Goal: Task Accomplishment & Management: Manage account settings

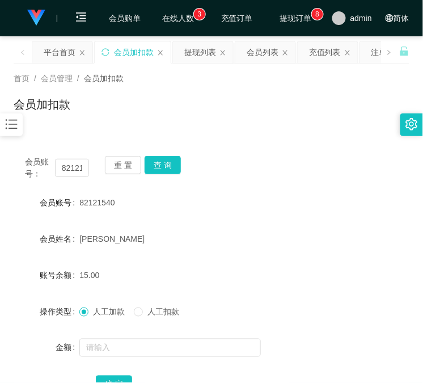
scroll to position [90, 0]
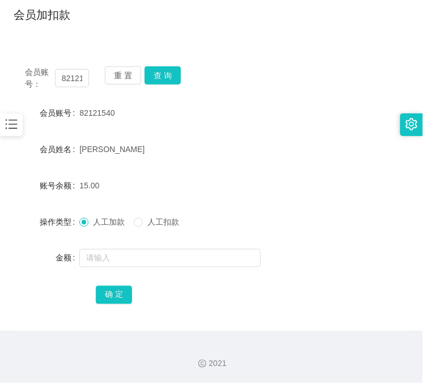
drag, startPoint x: 303, startPoint y: 324, endPoint x: 262, endPoint y: 290, distance: 53.9
click at [303, 324] on div "会员账号： 82121540 重 置 查 询 会员账号 82121540 会员姓名 [PERSON_NAME] 账号余额 15.00 操作类型 人工加款 人工…" at bounding box center [212, 192] width 396 height 275
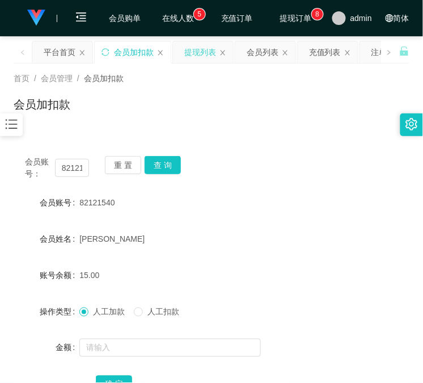
click at [206, 61] on div "提现列表" at bounding box center [200, 52] width 32 height 22
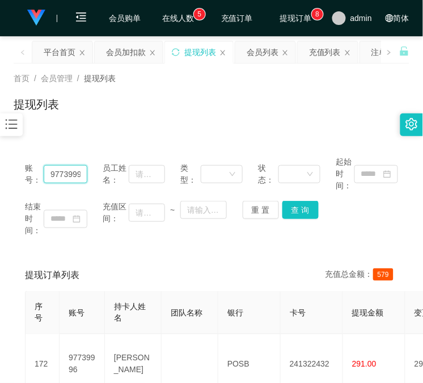
click at [68, 176] on input "97739996" at bounding box center [66, 174] width 44 height 18
click at [67, 177] on input "97739996" at bounding box center [66, 174] width 44 height 18
click at [296, 211] on button "查 询" at bounding box center [300, 210] width 36 height 18
click at [296, 211] on div "重 置 查 询" at bounding box center [274, 210] width 62 height 18
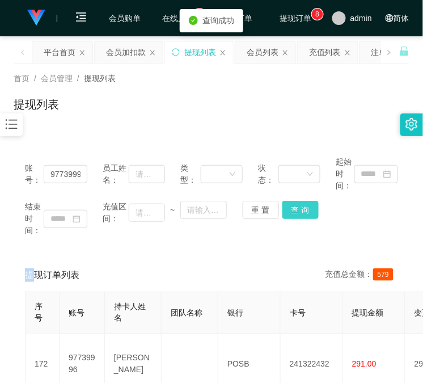
click at [296, 212] on button "查 询" at bounding box center [300, 210] width 36 height 18
click at [116, 55] on div "会员加扣款" at bounding box center [126, 52] width 40 height 22
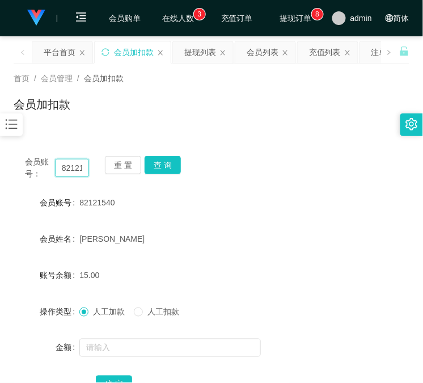
click at [70, 166] on input "82121540" at bounding box center [72, 168] width 34 height 18
paste input "97739996"
type input "97739996"
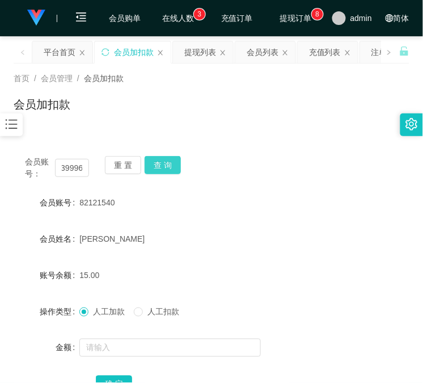
click at [172, 160] on button "查 询" at bounding box center [163, 165] width 36 height 18
click at [172, 160] on div "会员账号： 97739996 重 置 查 询" at bounding box center [212, 168] width 396 height 24
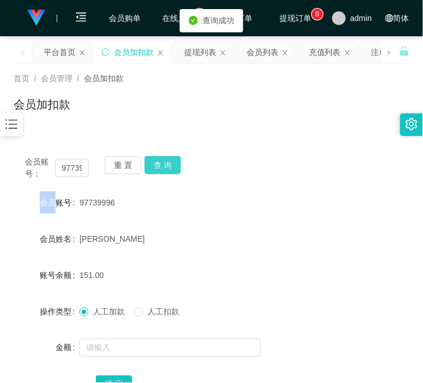
click at [172, 160] on button "查 询" at bounding box center [163, 165] width 36 height 18
click at [172, 160] on div "会员账号： 97739996 重 置 查 询" at bounding box center [212, 168] width 396 height 24
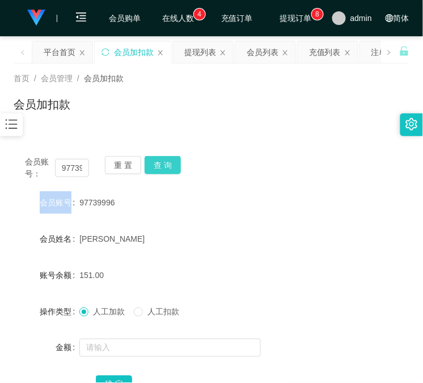
click at [168, 160] on button "查 询" at bounding box center [163, 165] width 36 height 18
click at [168, 160] on div "会员账号： 97739996 重 置 查 询" at bounding box center [212, 168] width 396 height 24
drag, startPoint x: 348, startPoint y: 193, endPoint x: 342, endPoint y: 193, distance: 6.3
click at [348, 193] on div "会员账号 97739996" at bounding box center [212, 202] width 396 height 23
click at [170, 167] on button "查 询" at bounding box center [163, 165] width 36 height 18
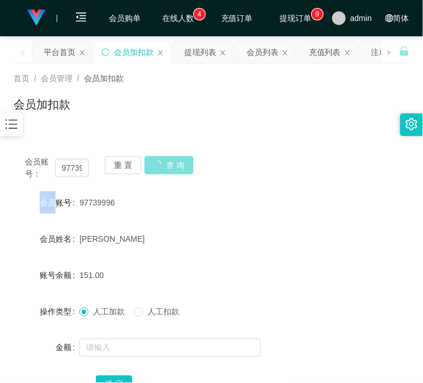
click at [170, 167] on div "会员账号： 97739996 重 置 查 询" at bounding box center [212, 168] width 396 height 24
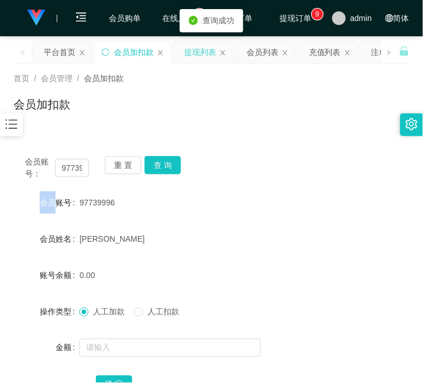
click at [200, 58] on div "提现列表" at bounding box center [200, 52] width 32 height 22
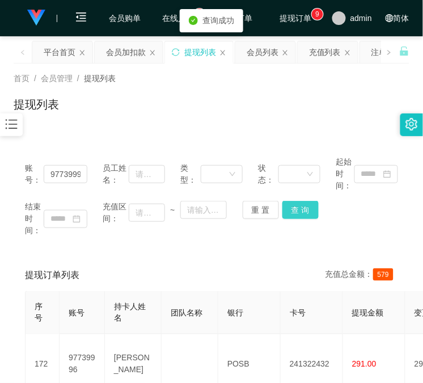
click at [295, 212] on button "查 询" at bounding box center [300, 210] width 36 height 18
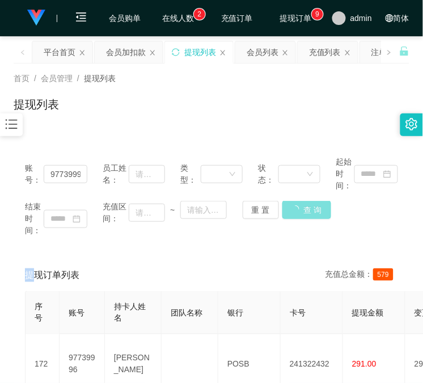
click at [295, 212] on div "重 置 查 询" at bounding box center [274, 210] width 62 height 18
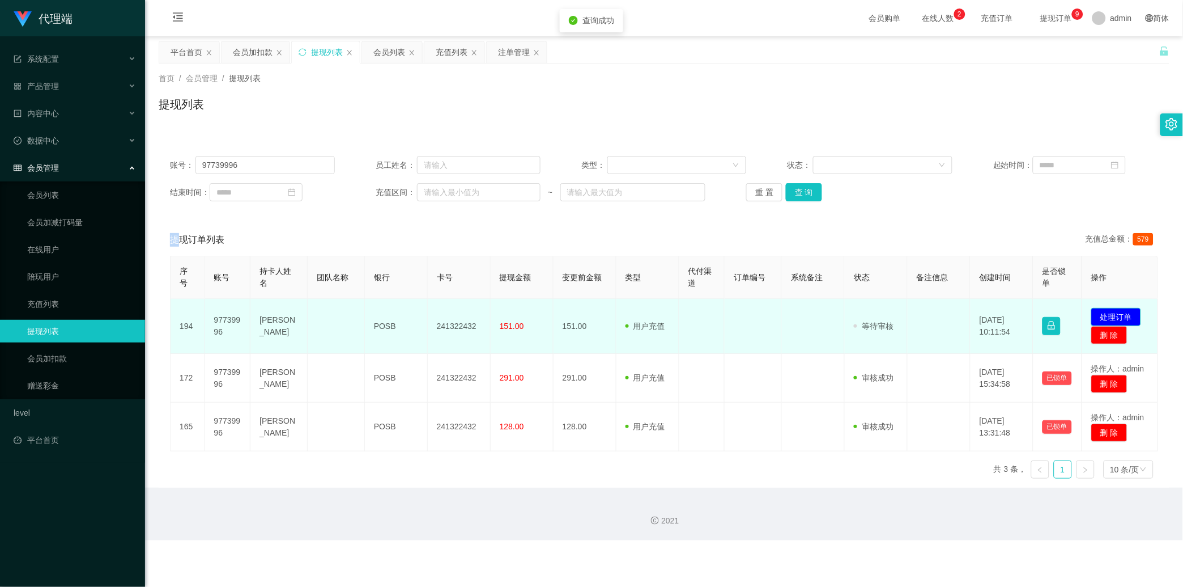
click at [422, 319] on button "处理订单" at bounding box center [1117, 317] width 50 height 18
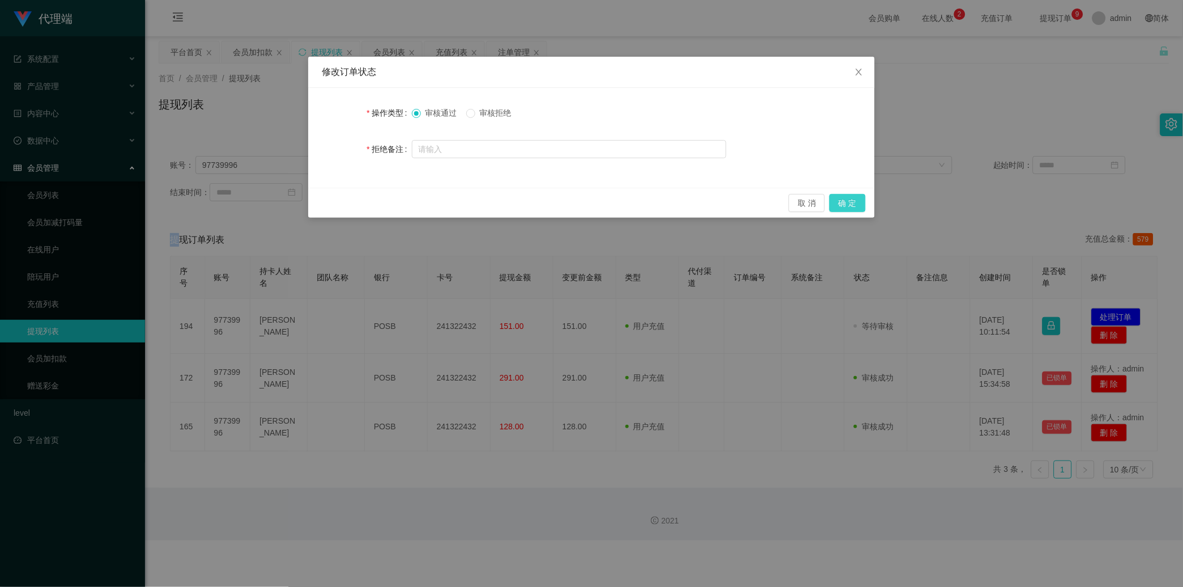
drag, startPoint x: 850, startPoint y: 202, endPoint x: 877, endPoint y: 179, distance: 35.8
click at [422, 202] on button "确 定" at bounding box center [848, 203] width 36 height 18
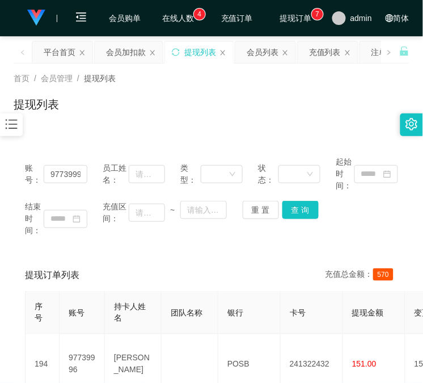
click at [380, 308] on span "提现金额" at bounding box center [368, 312] width 32 height 9
drag, startPoint x: 128, startPoint y: 47, endPoint x: 128, endPoint y: 60, distance: 12.5
click at [128, 46] on div "会员加扣款" at bounding box center [126, 52] width 40 height 22
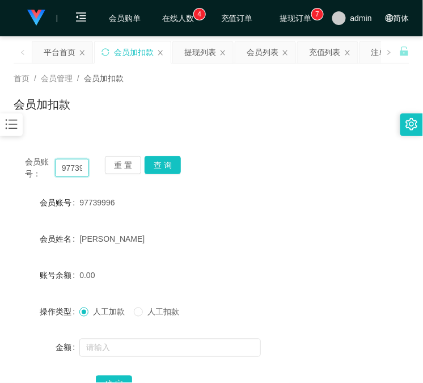
click at [71, 166] on input "97739996" at bounding box center [72, 168] width 34 height 18
click at [161, 167] on button "查 询" at bounding box center [163, 165] width 36 height 18
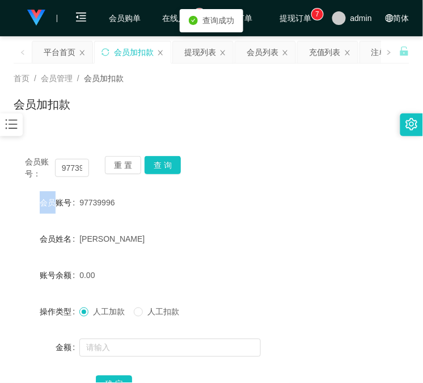
click at [161, 167] on div "重 置 查 询" at bounding box center [137, 168] width 64 height 24
drag, startPoint x: 161, startPoint y: 167, endPoint x: 143, endPoint y: 312, distance: 146.7
click at [162, 172] on button "查 询" at bounding box center [163, 165] width 36 height 18
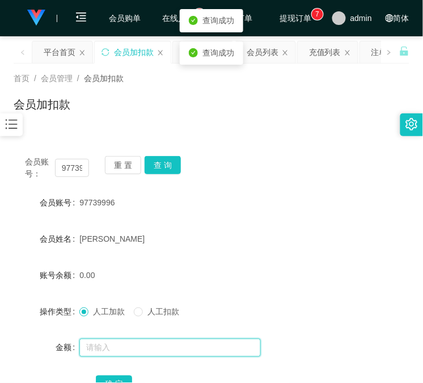
click at [130, 349] on input "text" at bounding box center [169, 347] width 181 height 18
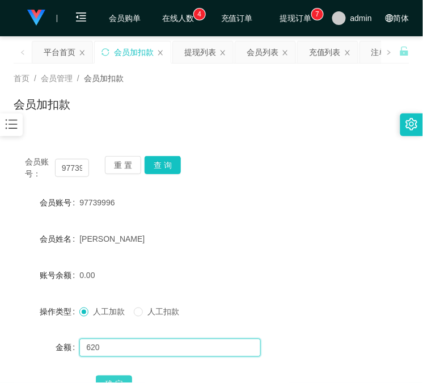
type input "620"
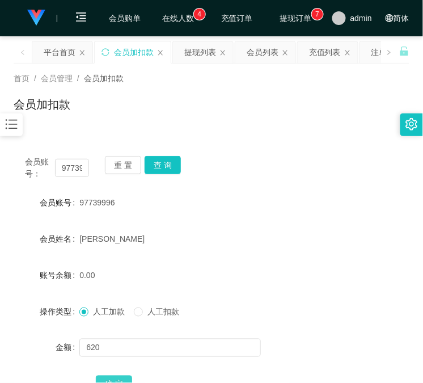
click at [124, 377] on button "确 定" at bounding box center [114, 384] width 36 height 18
click at [320, 227] on div "会员姓名 [PERSON_NAME]" at bounding box center [212, 238] width 396 height 23
click at [344, 150] on div "会员账号： 97739996 重 置 查 询 会员账号 97739996 会员姓名 [PERSON_NAME] 账号余额 620.00 操作类型 人工加款 人…" at bounding box center [212, 282] width 396 height 275
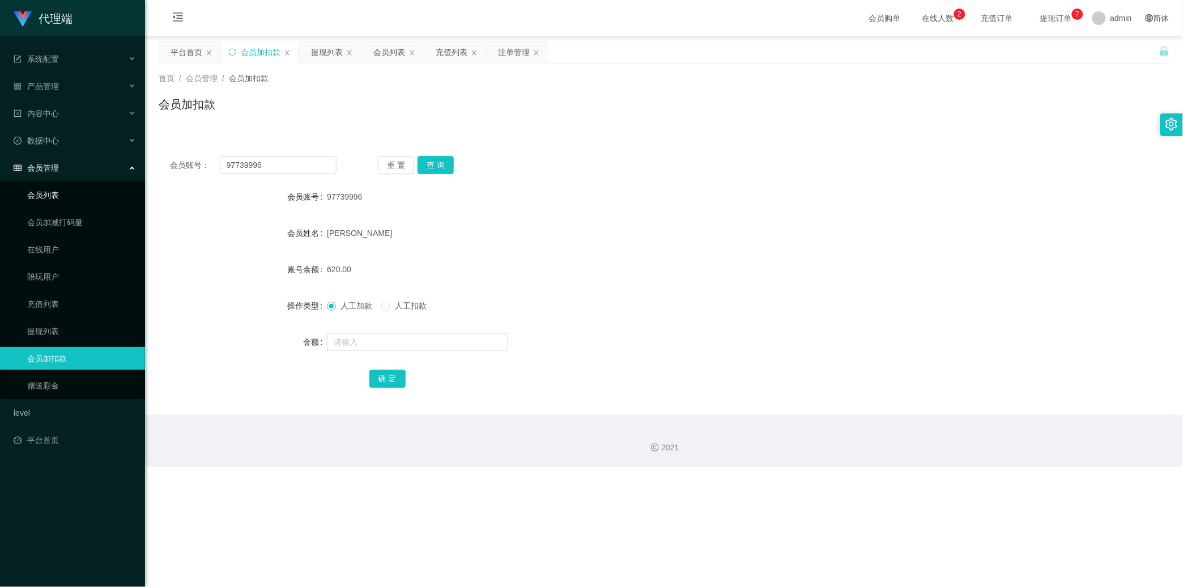
click at [89, 201] on link "会员列表" at bounding box center [81, 195] width 109 height 23
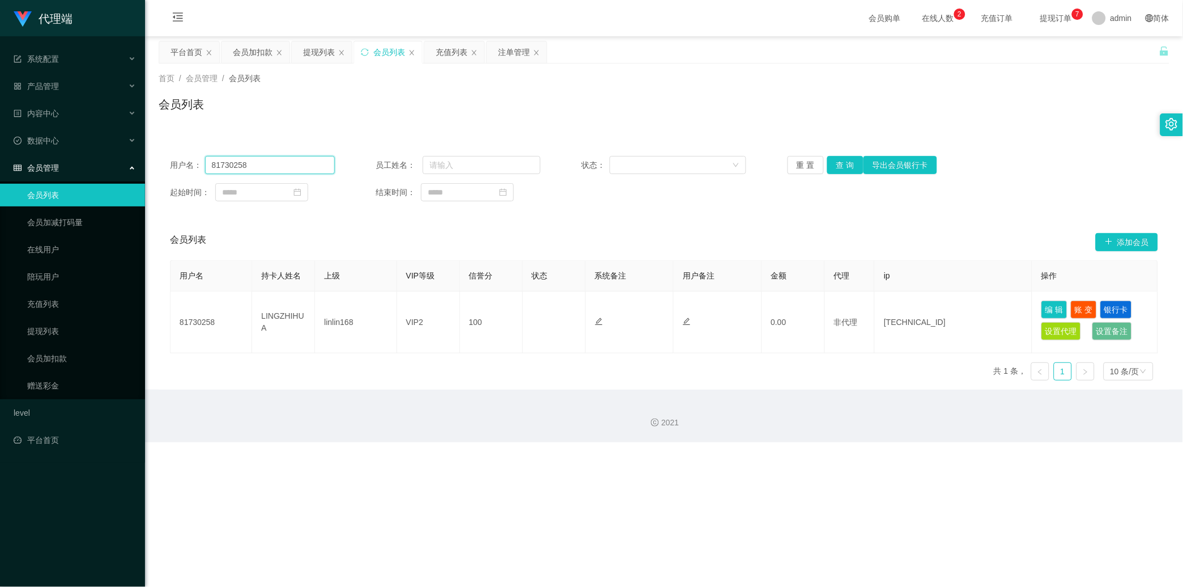
click at [291, 172] on input "81730258" at bounding box center [270, 165] width 130 height 18
paste input "Tpat71"
type input "Tpat71"
click at [422, 163] on button "查 询" at bounding box center [846, 165] width 36 height 18
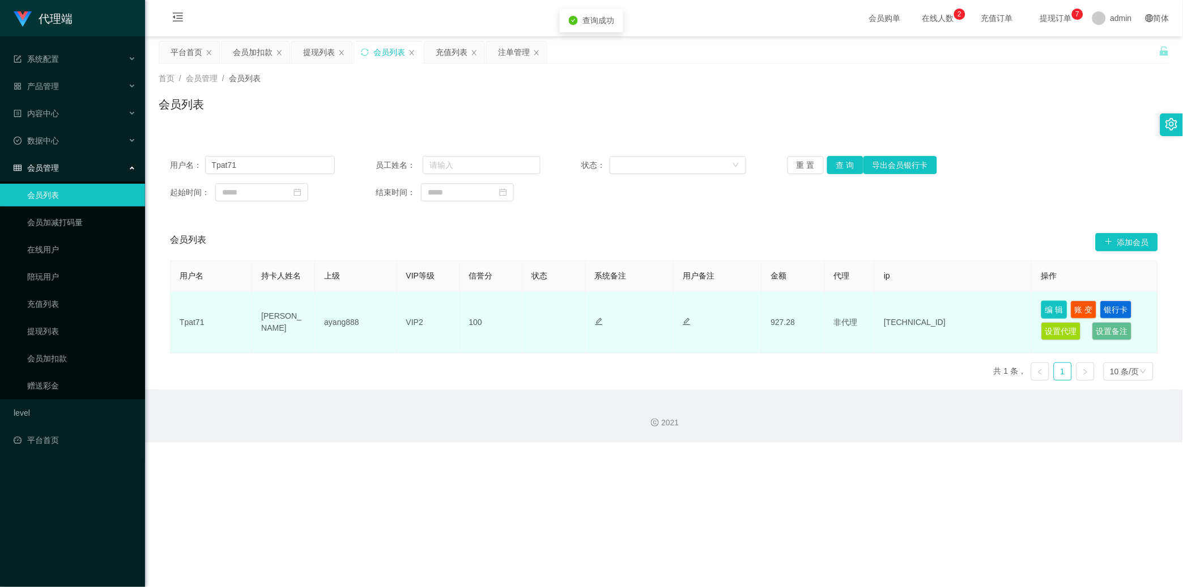
click at [422, 308] on button "编 辑" at bounding box center [1055, 309] width 26 height 18
type input "Tpat71"
type input "[PERSON_NAME]"
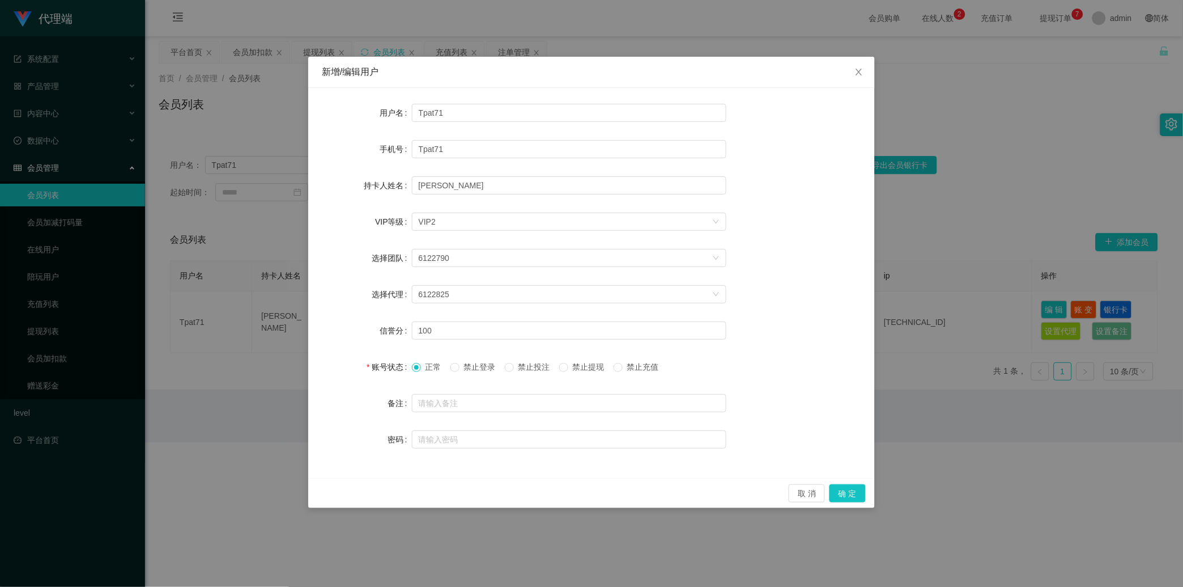
click at [422, 371] on label "禁止提现" at bounding box center [584, 367] width 50 height 12
click at [422, 382] on button "确 定" at bounding box center [848, 493] width 36 height 18
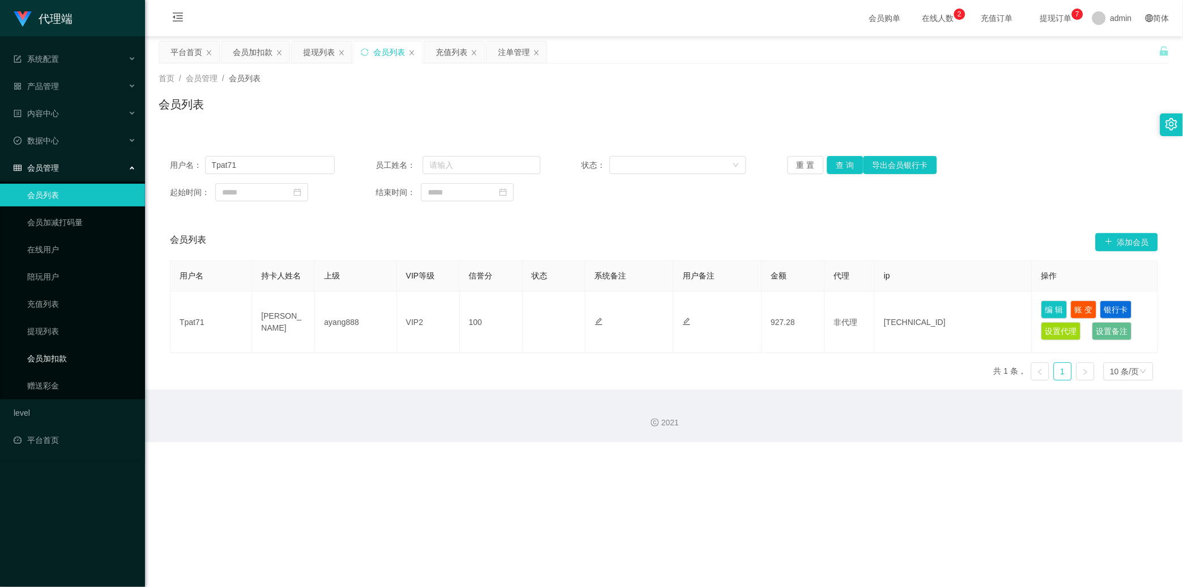
click at [71, 355] on link "会员加扣款" at bounding box center [81, 358] width 109 height 23
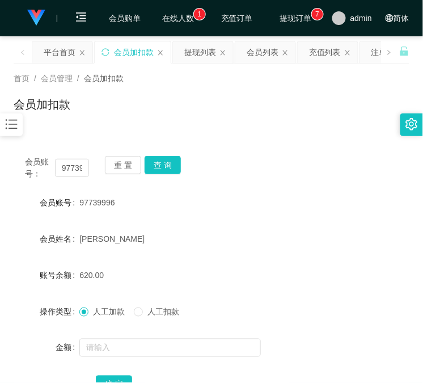
click at [341, 316] on div "操作类型 人工加款 人工扣款" at bounding box center [212, 311] width 396 height 23
click at [168, 163] on button "查 询" at bounding box center [163, 165] width 36 height 18
click at [160, 166] on div "重 置 查 询" at bounding box center [137, 168] width 64 height 24
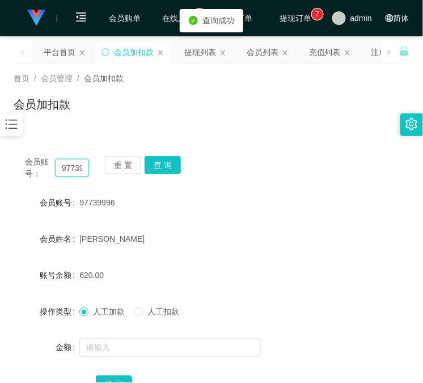
click at [74, 171] on input "97739996" at bounding box center [72, 168] width 34 height 18
drag, startPoint x: 74, startPoint y: 171, endPoint x: 179, endPoint y: 94, distance: 129.8
click at [74, 171] on input "97739996" at bounding box center [72, 168] width 34 height 18
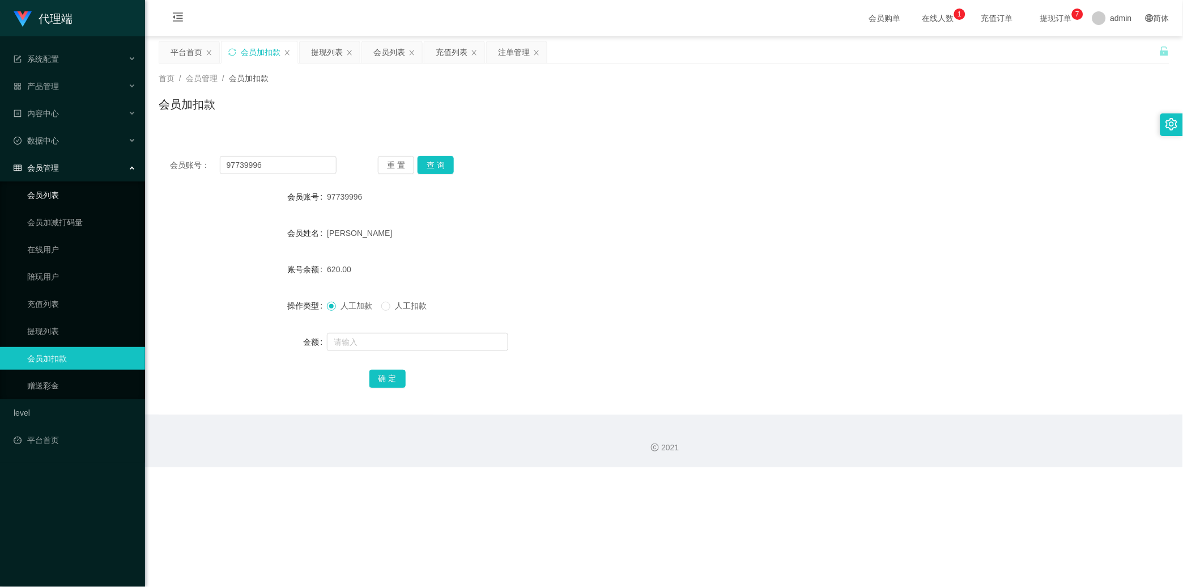
click at [82, 187] on link "会员列表" at bounding box center [81, 195] width 109 height 23
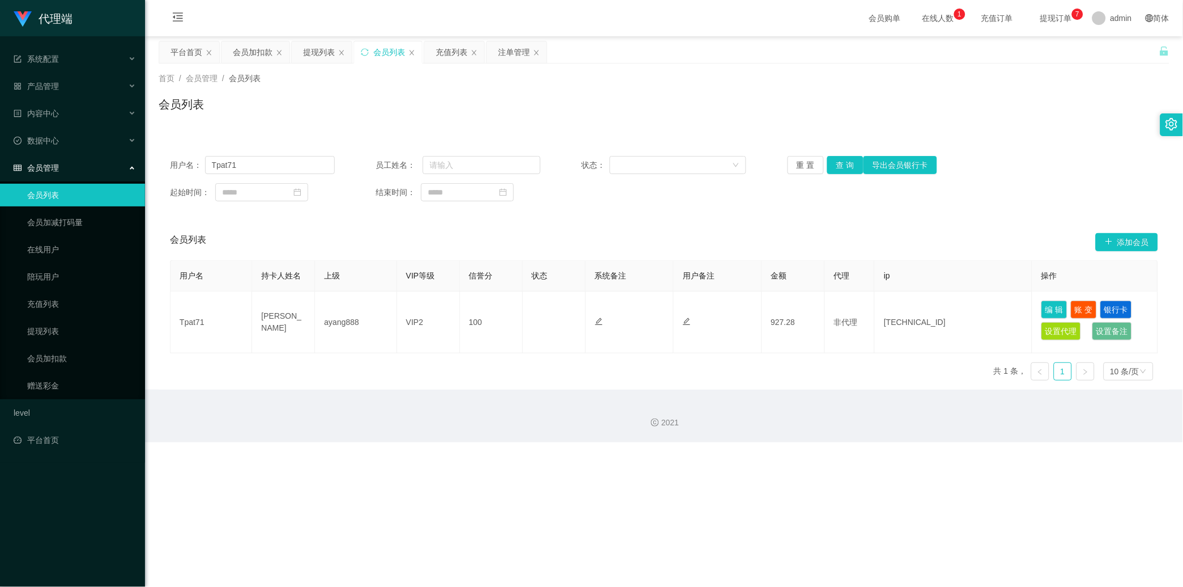
click at [269, 148] on div "用户名： Tpat71 员工姓名： 状态： 重 置 查 询 导出会员银行卡 起始时间： 结束时间：" at bounding box center [664, 179] width 1011 height 68
click at [265, 166] on input "Tpat71" at bounding box center [270, 165] width 130 height 18
paste input "97739996"
type input "97739996"
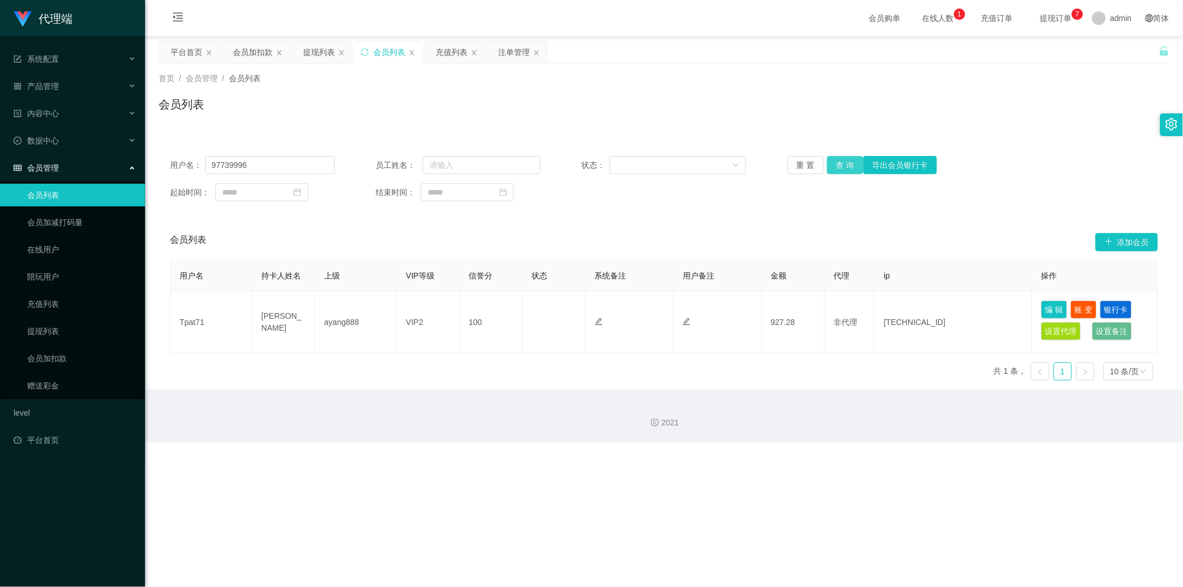
click at [422, 171] on button "查 询" at bounding box center [846, 165] width 36 height 18
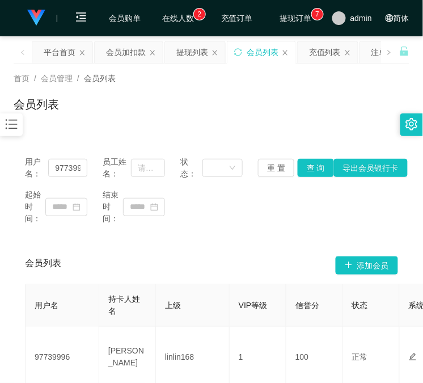
click at [347, 211] on div "起始时间： 结束时间：" at bounding box center [211, 207] width 373 height 36
drag, startPoint x: 342, startPoint y: 198, endPoint x: 333, endPoint y: 149, distance: 50.0
click at [343, 198] on div "起始时间： 结束时间：" at bounding box center [211, 207] width 373 height 36
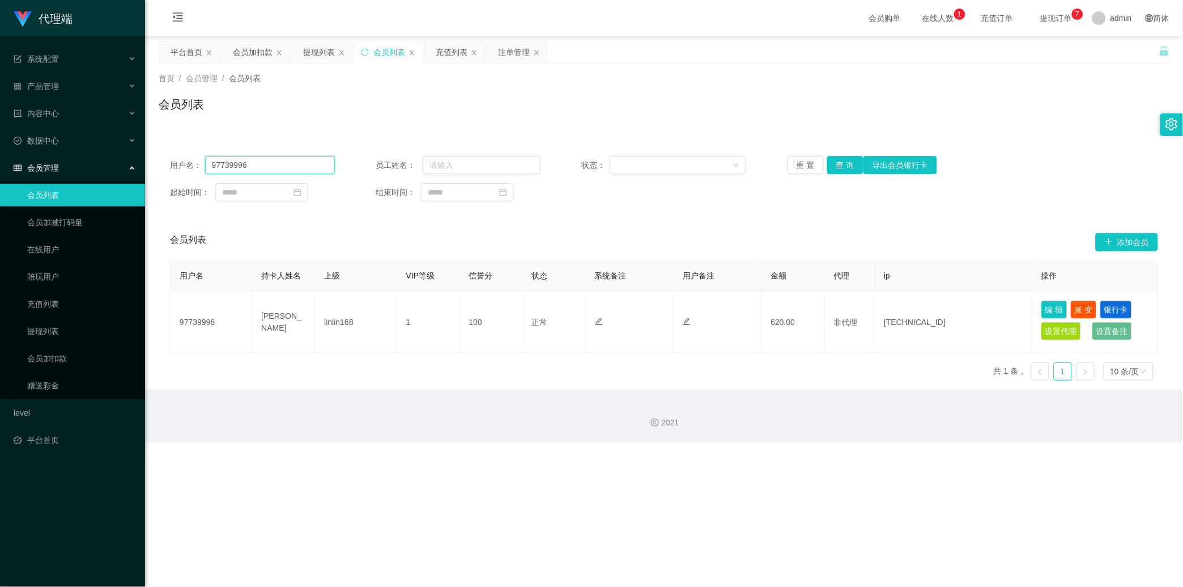
click at [302, 166] on input "97739996" at bounding box center [270, 165] width 130 height 18
click at [286, 162] on input "97739996" at bounding box center [270, 165] width 130 height 18
drag, startPoint x: 286, startPoint y: 162, endPoint x: 310, endPoint y: 163, distance: 23.8
click at [286, 163] on input "97739996" at bounding box center [270, 165] width 130 height 18
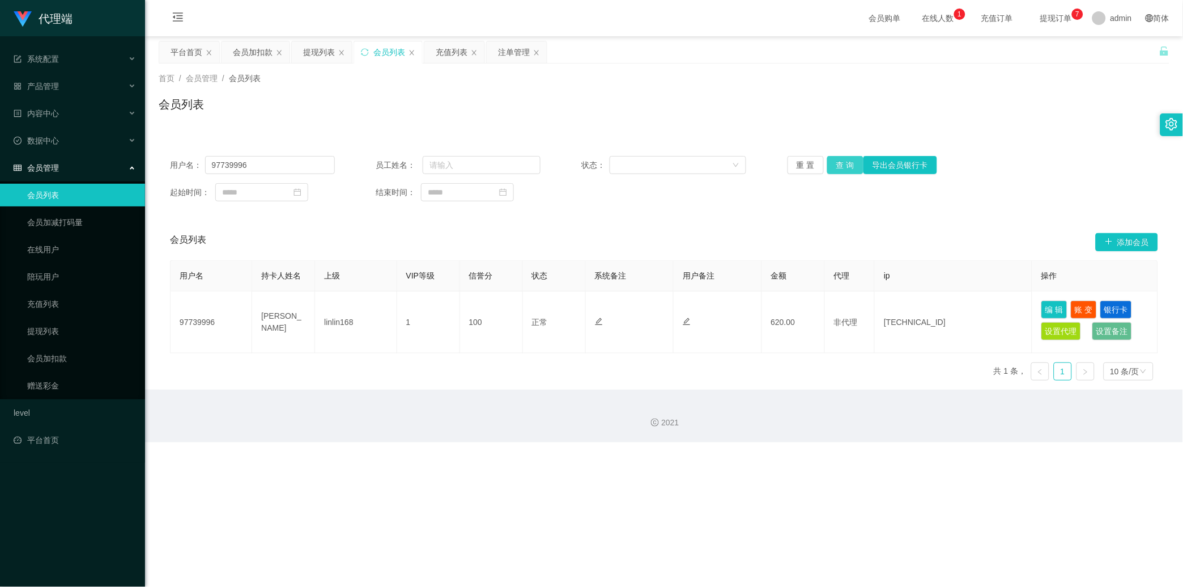
click at [422, 156] on button "查 询" at bounding box center [846, 165] width 36 height 18
click at [422, 156] on div "重 置 查 询 导出会员银行卡" at bounding box center [870, 165] width 165 height 18
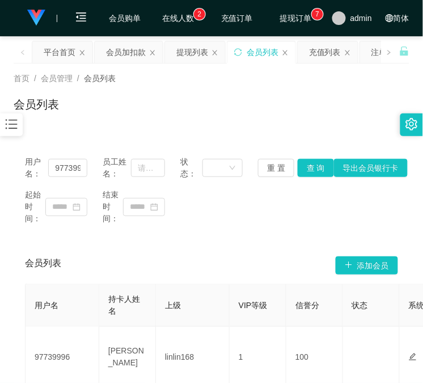
click at [346, 129] on div "首页 / 会员管理 / 会员列表 / 会员列表" at bounding box center [211, 96] width 423 height 67
click at [112, 48] on div "会员加扣款" at bounding box center [126, 52] width 40 height 22
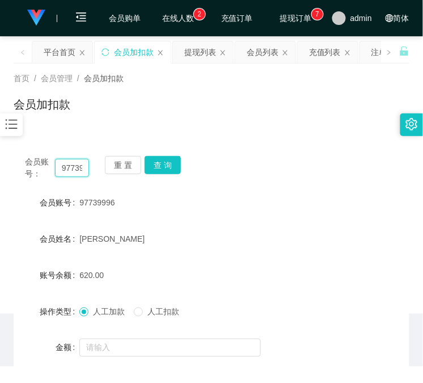
click at [74, 168] on input "97739996" at bounding box center [72, 168] width 34 height 18
drag, startPoint x: 74, startPoint y: 168, endPoint x: 142, endPoint y: 177, distance: 68.7
click at [74, 167] on input "97739996" at bounding box center [72, 168] width 34 height 18
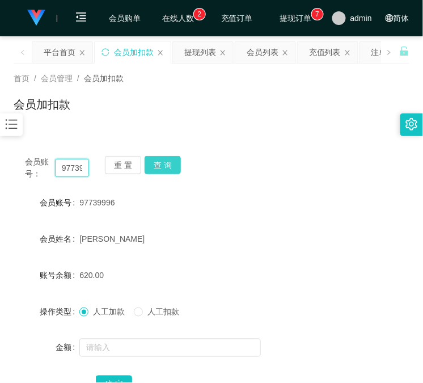
paste input "81730258"
type input "81730258"
click at [173, 162] on button "查 询" at bounding box center [163, 165] width 36 height 18
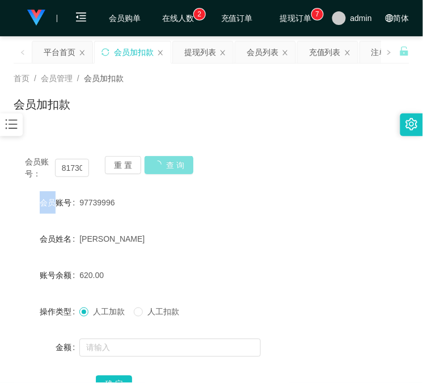
click at [173, 162] on div "会员账号： 81730258 重 置 查 询" at bounding box center [212, 168] width 396 height 24
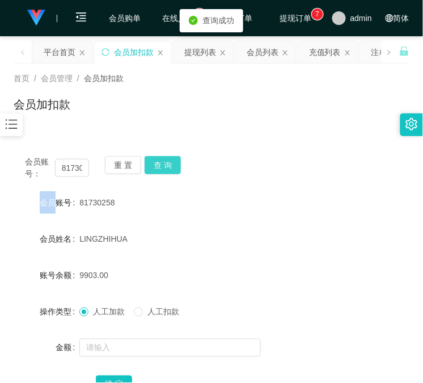
click at [173, 162] on button "查 询" at bounding box center [163, 165] width 36 height 18
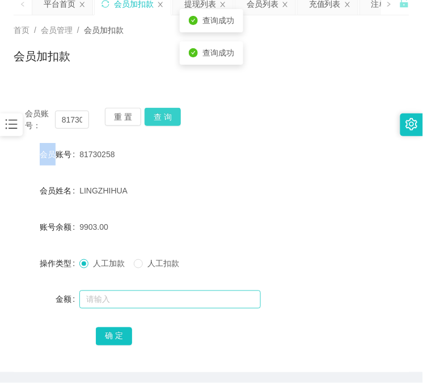
scroll to position [90, 0]
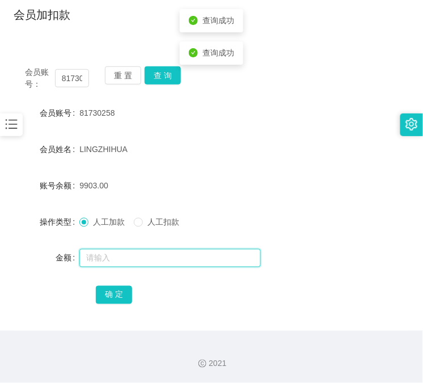
click at [134, 261] on input "text" at bounding box center [169, 258] width 181 height 18
type input "12000"
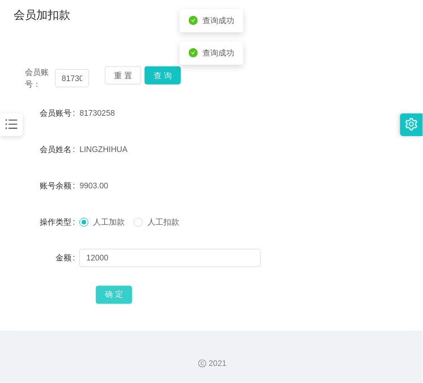
drag, startPoint x: 108, startPoint y: 290, endPoint x: 123, endPoint y: 241, distance: 50.5
click at [108, 290] on button "确 定" at bounding box center [114, 295] width 36 height 18
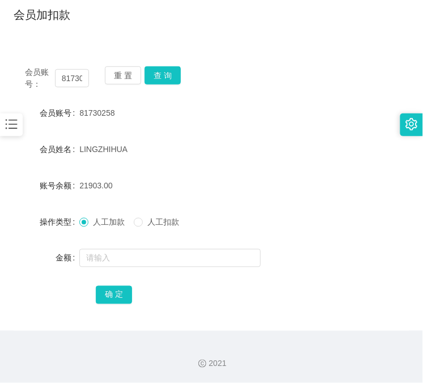
drag, startPoint x: 347, startPoint y: 114, endPoint x: 133, endPoint y: 159, distance: 218.9
click at [347, 114] on div "会员账号 81730258" at bounding box center [212, 112] width 396 height 23
click at [80, 81] on input "81730258" at bounding box center [72, 78] width 34 height 18
paste input "97739996"
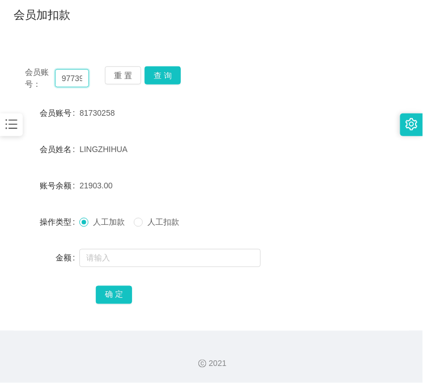
scroll to position [0, 14]
type input "97739996"
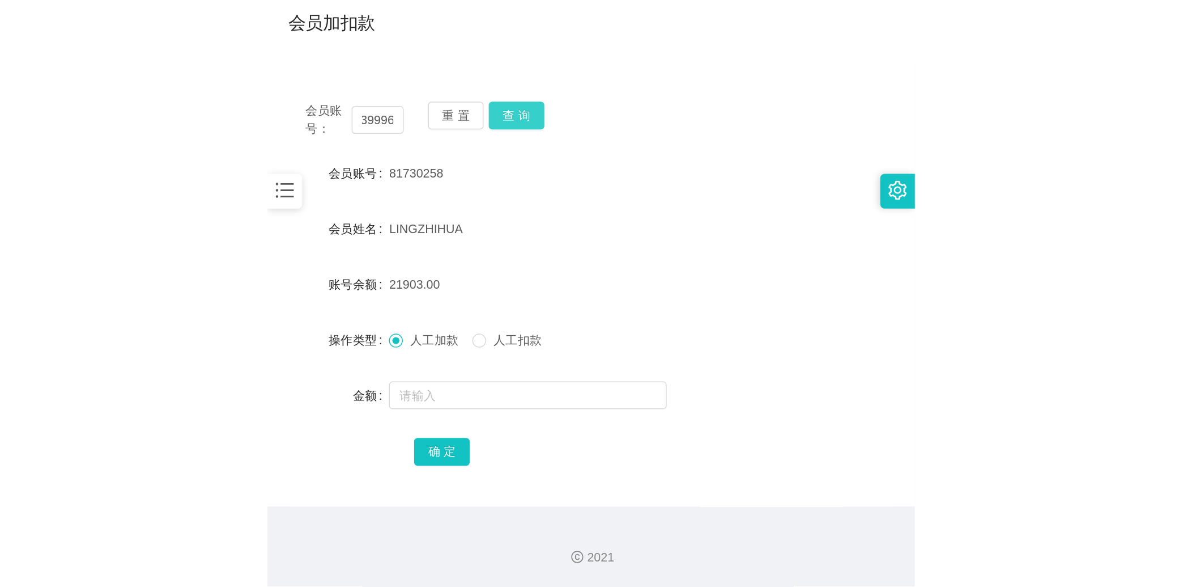
scroll to position [0, 0]
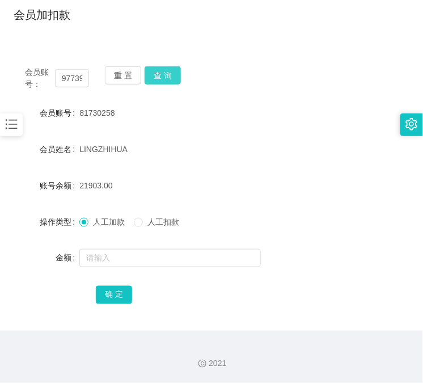
click at [164, 79] on button "查 询" at bounding box center [163, 75] width 36 height 18
click at [164, 79] on div "重 置 查 询" at bounding box center [137, 78] width 64 height 24
click at [164, 79] on button "查 询" at bounding box center [163, 75] width 36 height 18
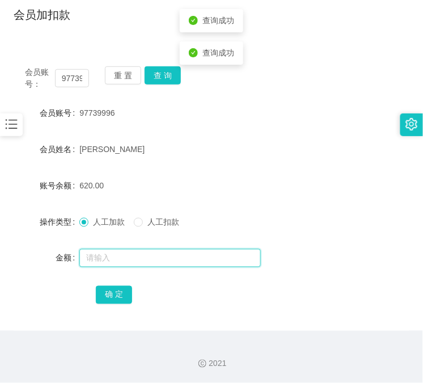
click at [116, 258] on input "text" at bounding box center [169, 258] width 181 height 18
type input "268"
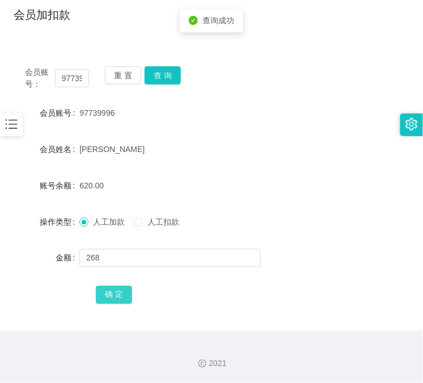
click at [122, 289] on button "确 定" at bounding box center [114, 295] width 36 height 18
click at [374, 338] on div "2021" at bounding box center [211, 356] width 423 height 53
